Goal: Find specific page/section

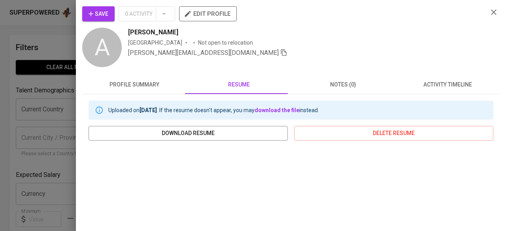
click at [489, 12] on icon "button" at bounding box center [493, 12] width 9 height 9
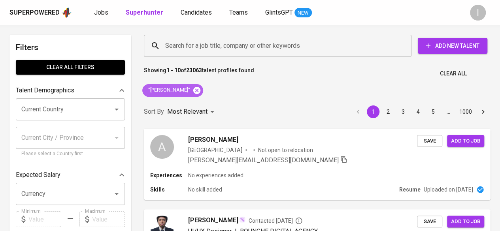
click at [199, 93] on icon at bounding box center [196, 90] width 7 height 7
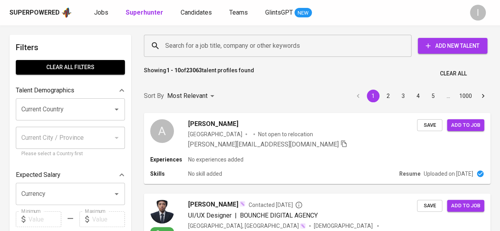
click at [211, 49] on input "Search for a job title, company or other keywords" at bounding box center [279, 45] width 233 height 15
click at [206, 46] on input "Search for a job title, company or other keywords" at bounding box center [279, 45] width 233 height 15
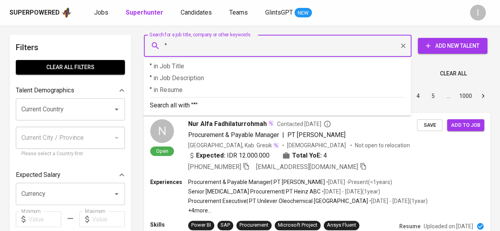
paste input "[PERSON_NAME]"
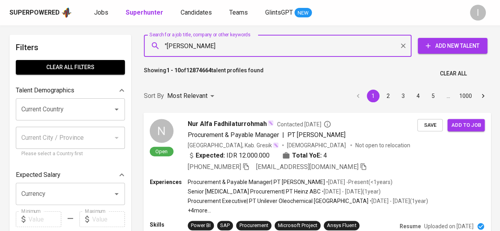
type input ""[PERSON_NAME]""
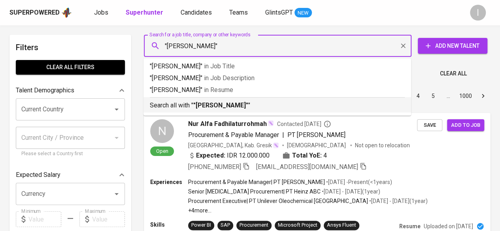
drag, startPoint x: 224, startPoint y: 108, endPoint x: 288, endPoint y: 94, distance: 65.2
click at [224, 108] on b ""[PERSON_NAME]"" at bounding box center [220, 106] width 55 height 8
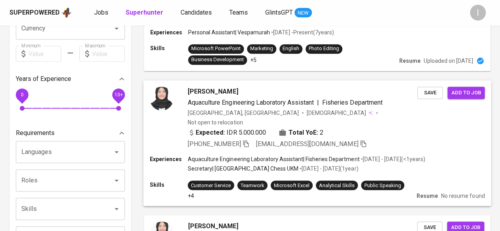
scroll to position [165, 0]
